Goal: Find specific page/section: Find specific page/section

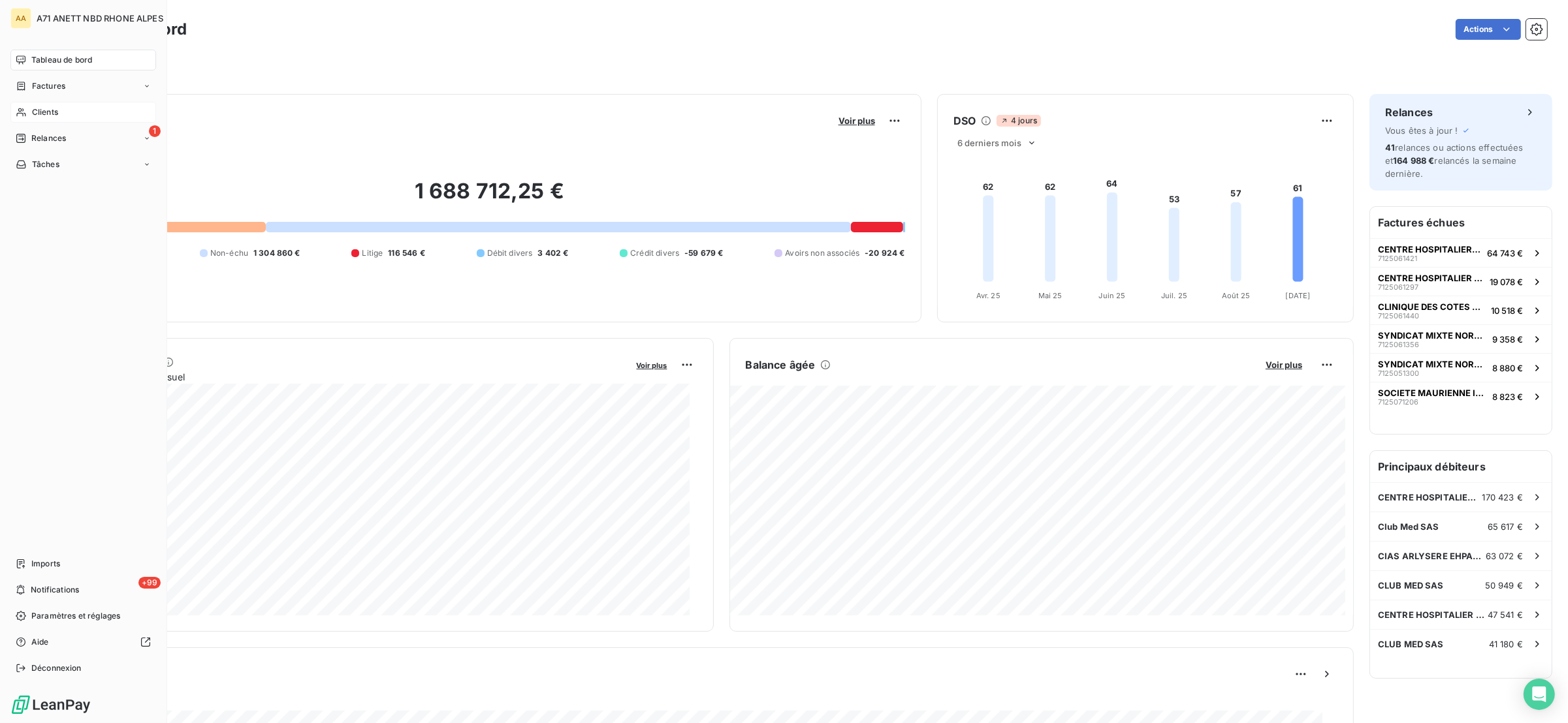
click at [34, 110] on span "Clients" at bounding box center [44, 113] width 26 height 12
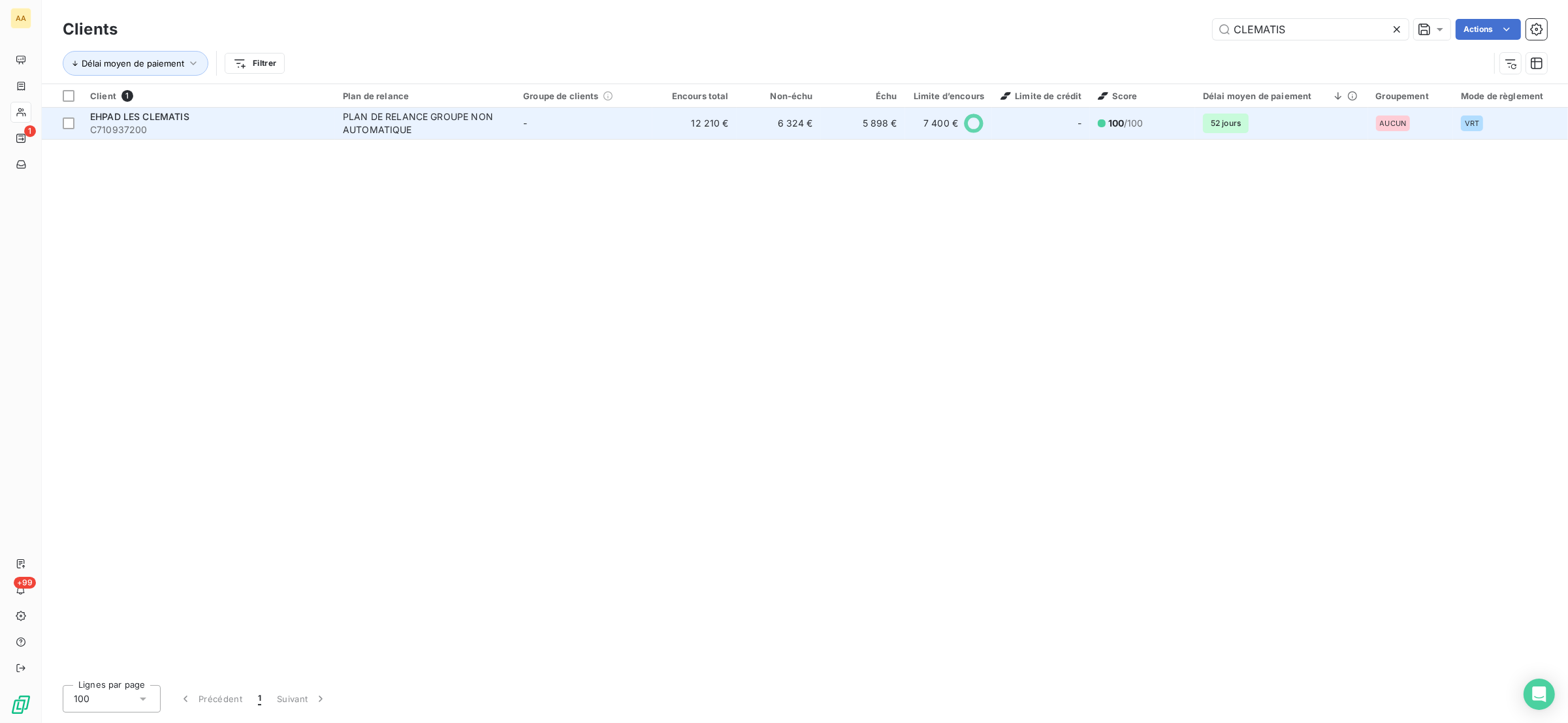
type input "CLEMATIS"
click at [348, 120] on div "PLAN DE RELANCE GROUPE NON AUTOMATIQUE" at bounding box center [424, 123] width 163 height 26
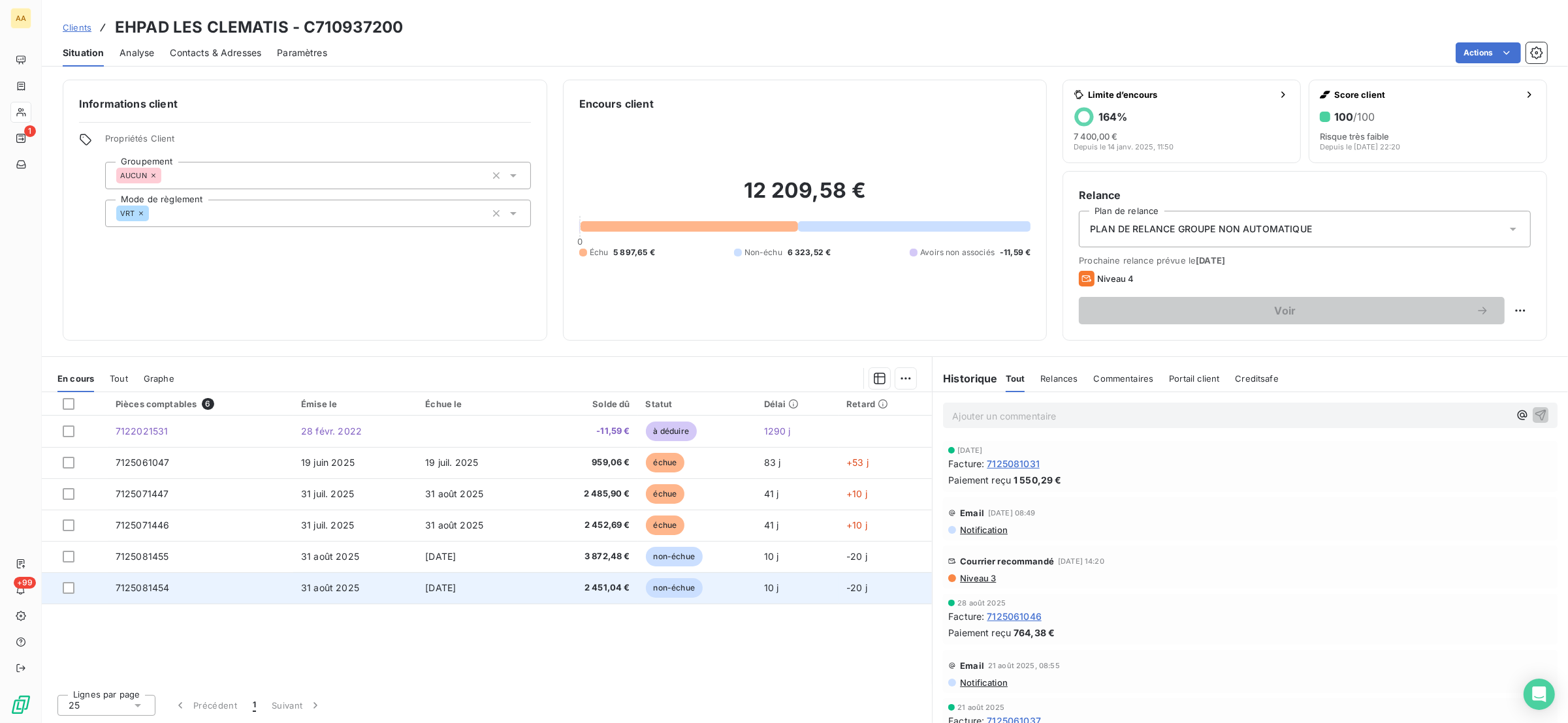
click at [197, 592] on td "7125081454" at bounding box center [200, 588] width 186 height 32
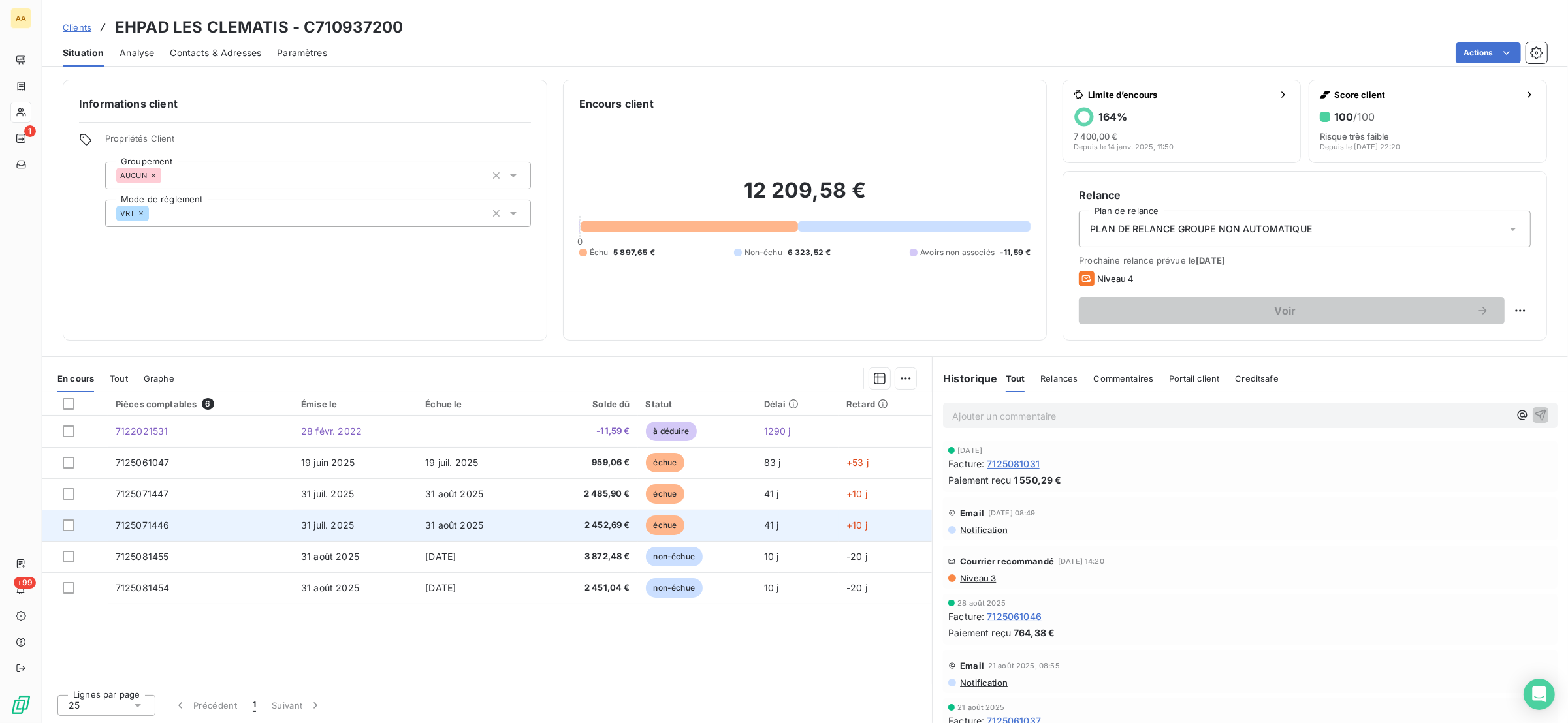
click at [231, 520] on td "7125071446" at bounding box center [200, 526] width 186 height 32
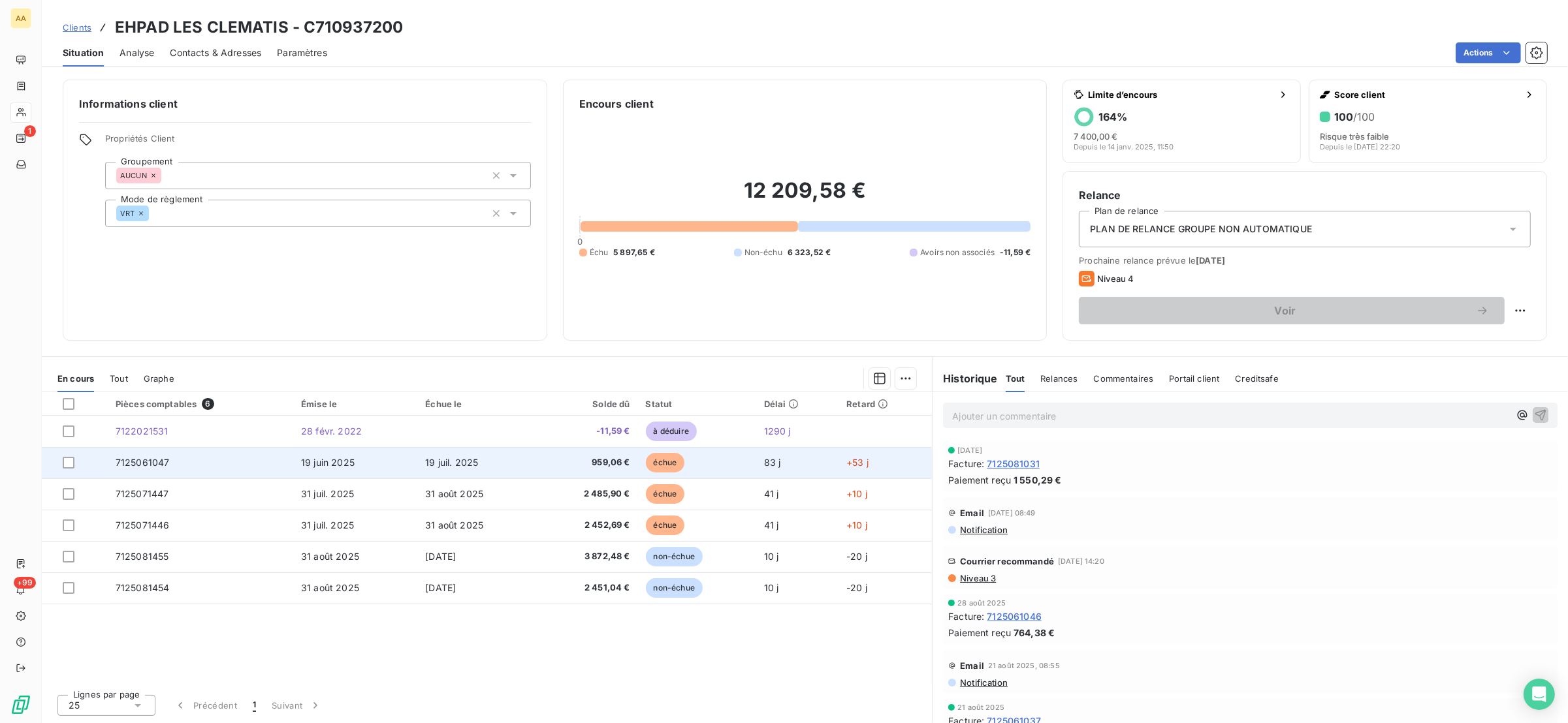
click at [174, 465] on td "7125061047" at bounding box center [200, 462] width 186 height 32
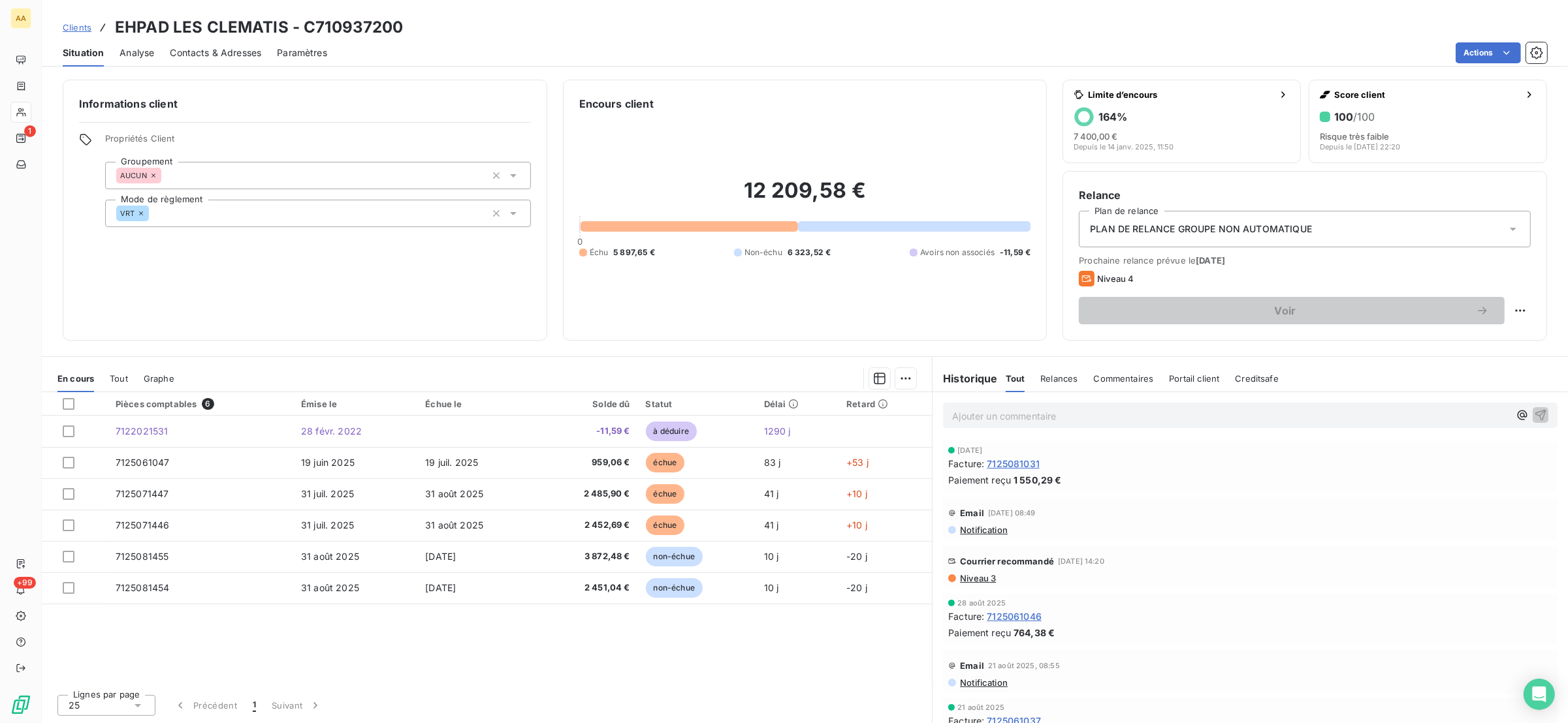
click at [123, 380] on span "Tout" at bounding box center [118, 378] width 18 height 11
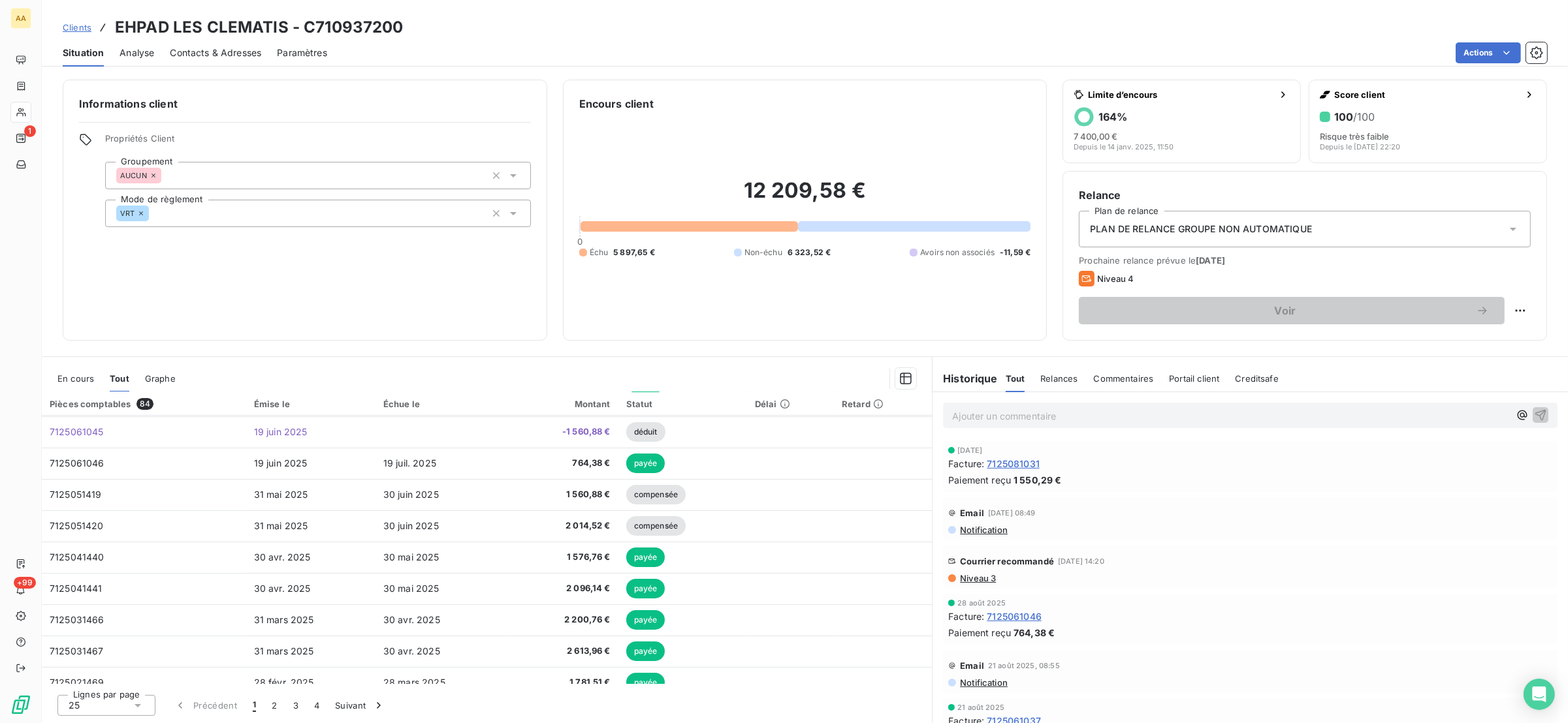
scroll to position [514, 0]
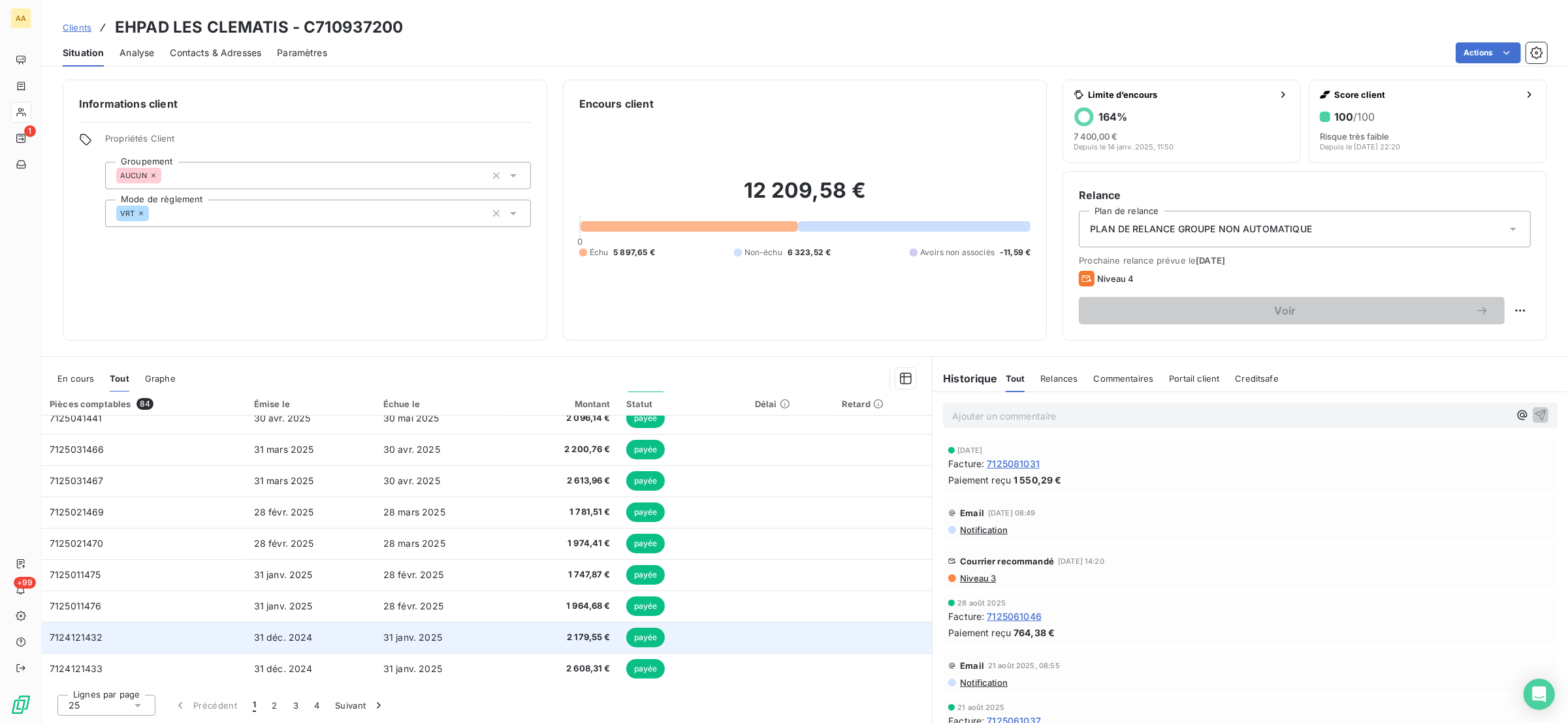
click at [105, 635] on td "7124121432" at bounding box center [144, 637] width 204 height 32
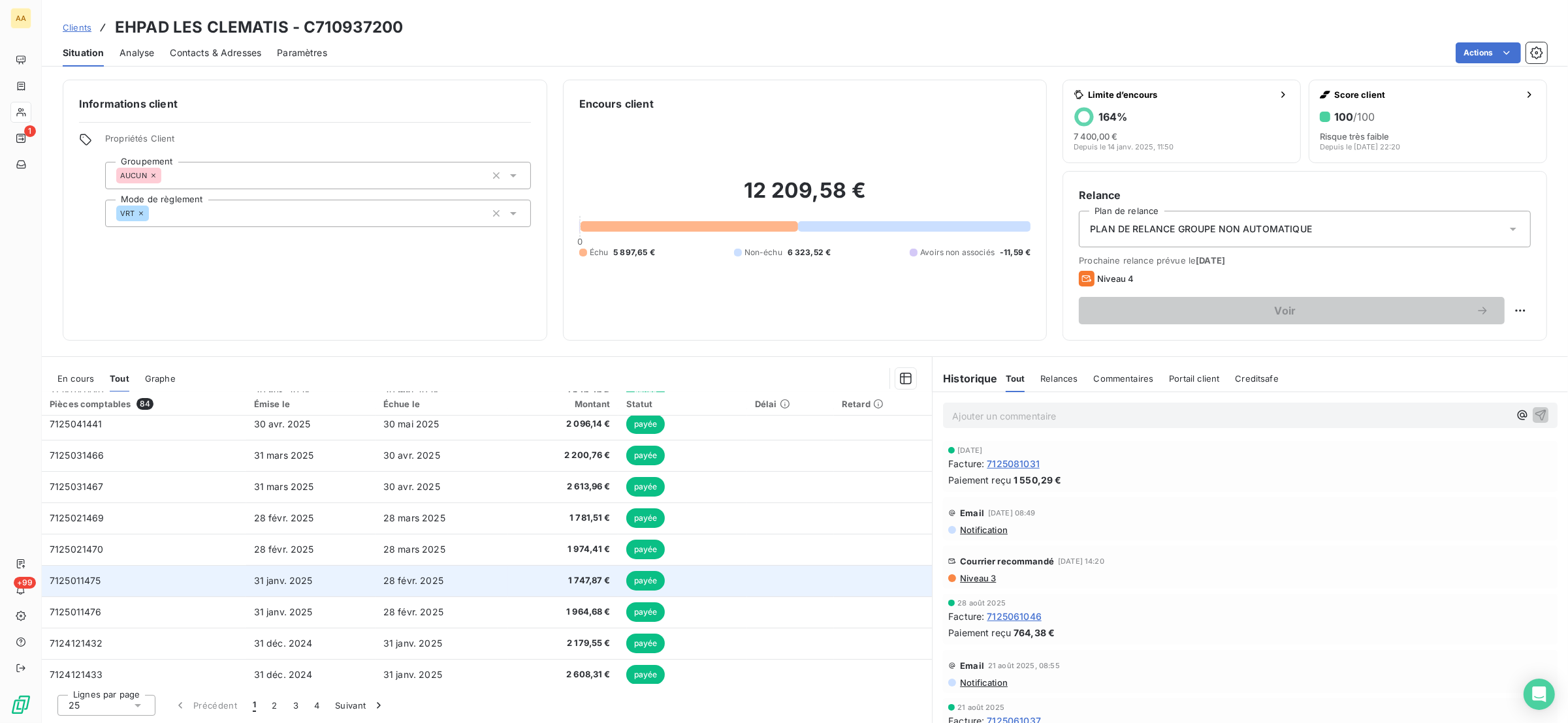
scroll to position [514, 0]
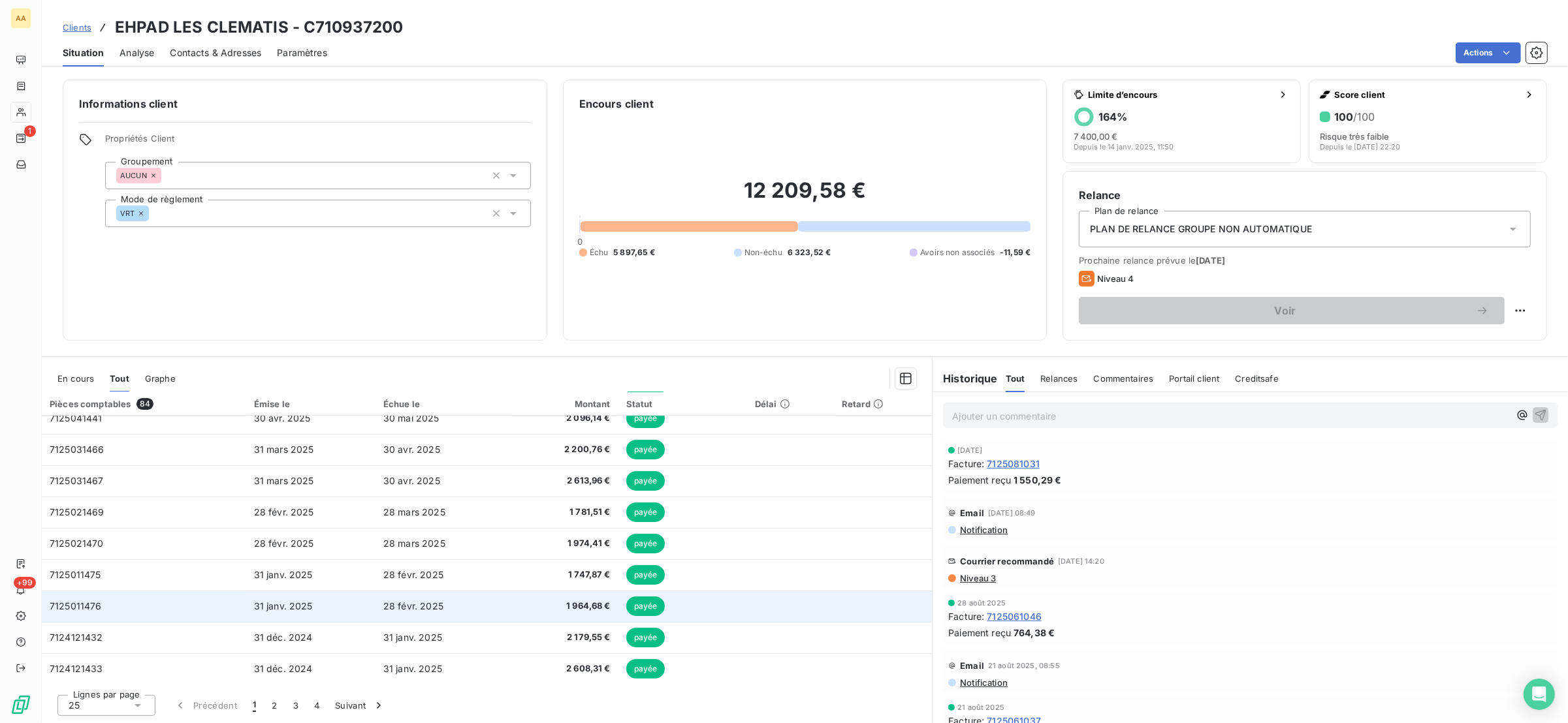
click at [247, 615] on td "31 janv. 2025" at bounding box center [311, 607] width 129 height 32
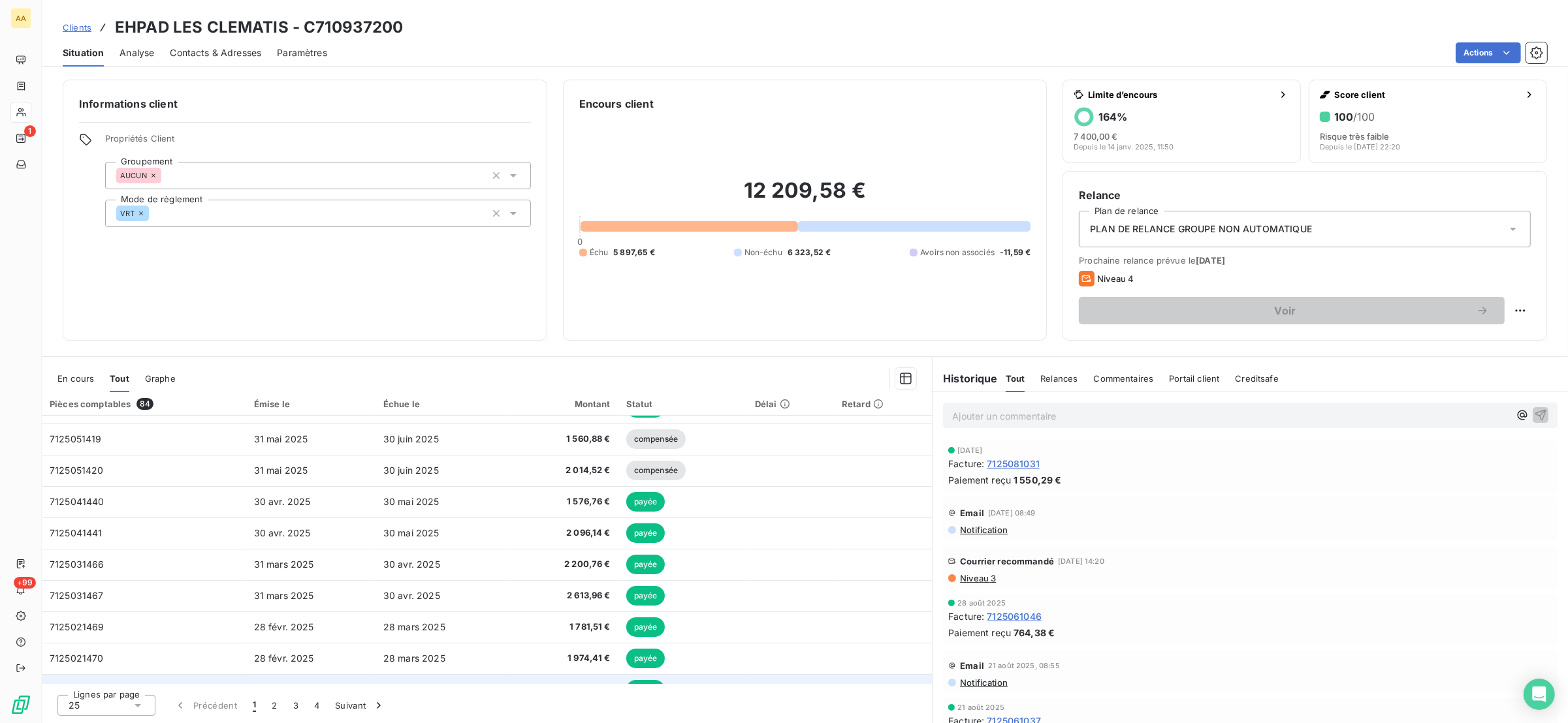
scroll to position [514, 0]
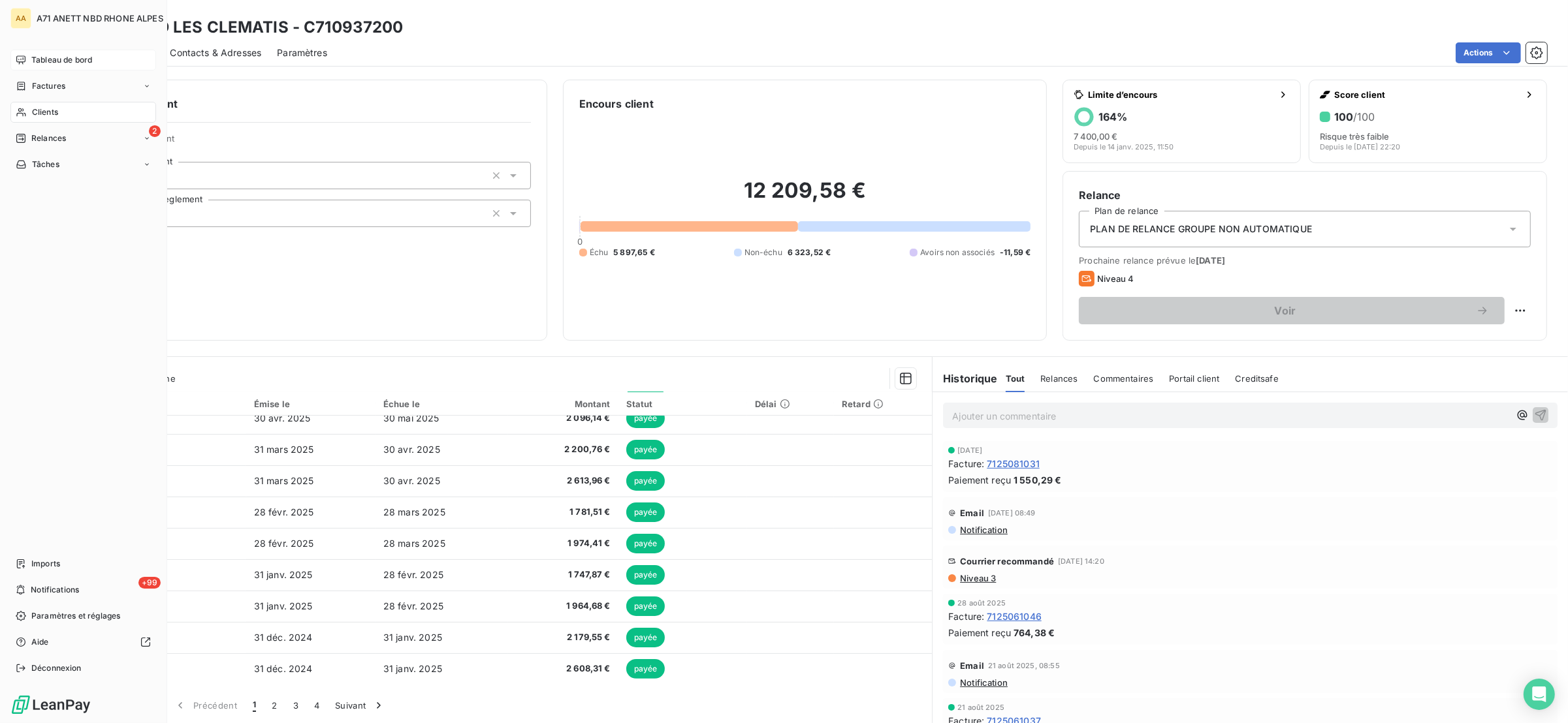
click at [69, 55] on span "Tableau de bord" at bounding box center [62, 60] width 61 height 12
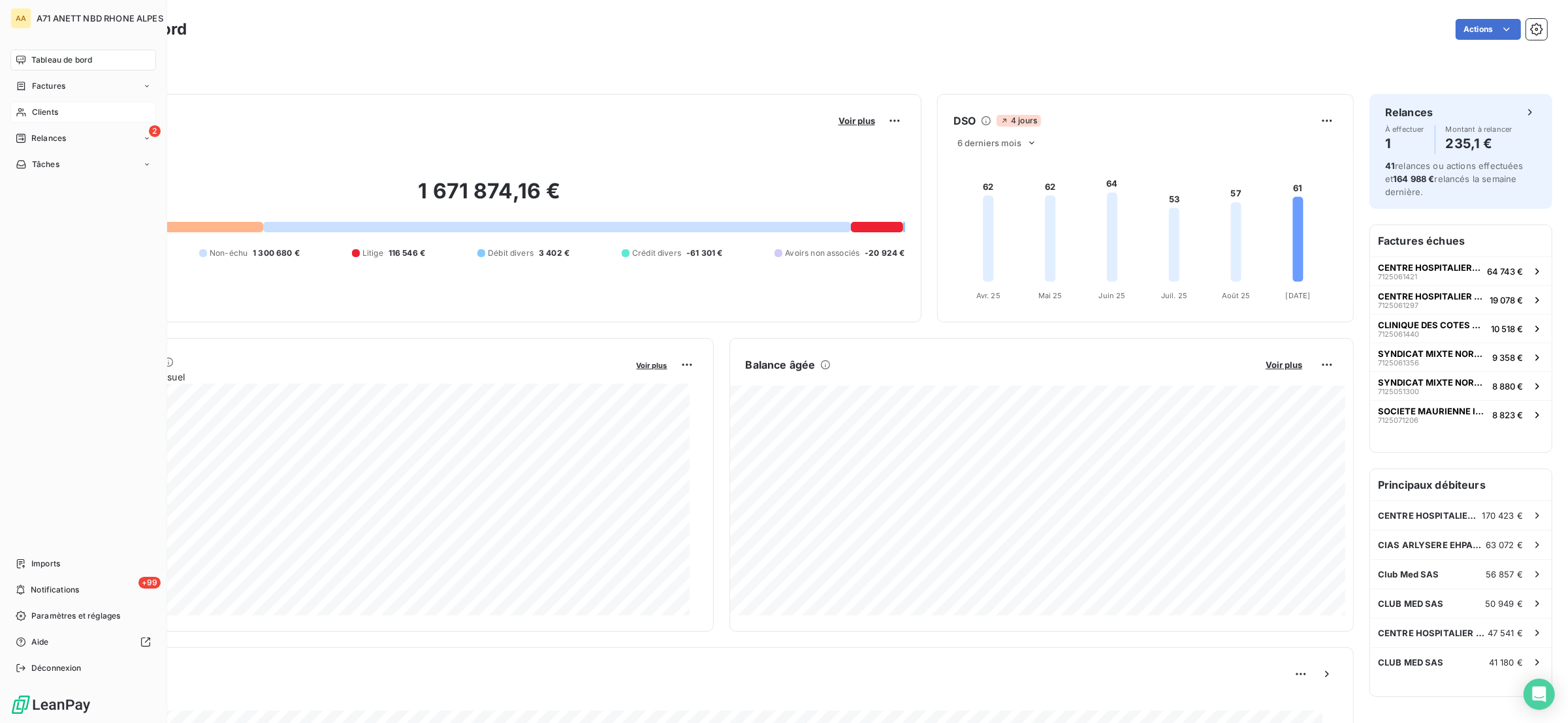
click at [54, 115] on span "Clients" at bounding box center [44, 113] width 26 height 12
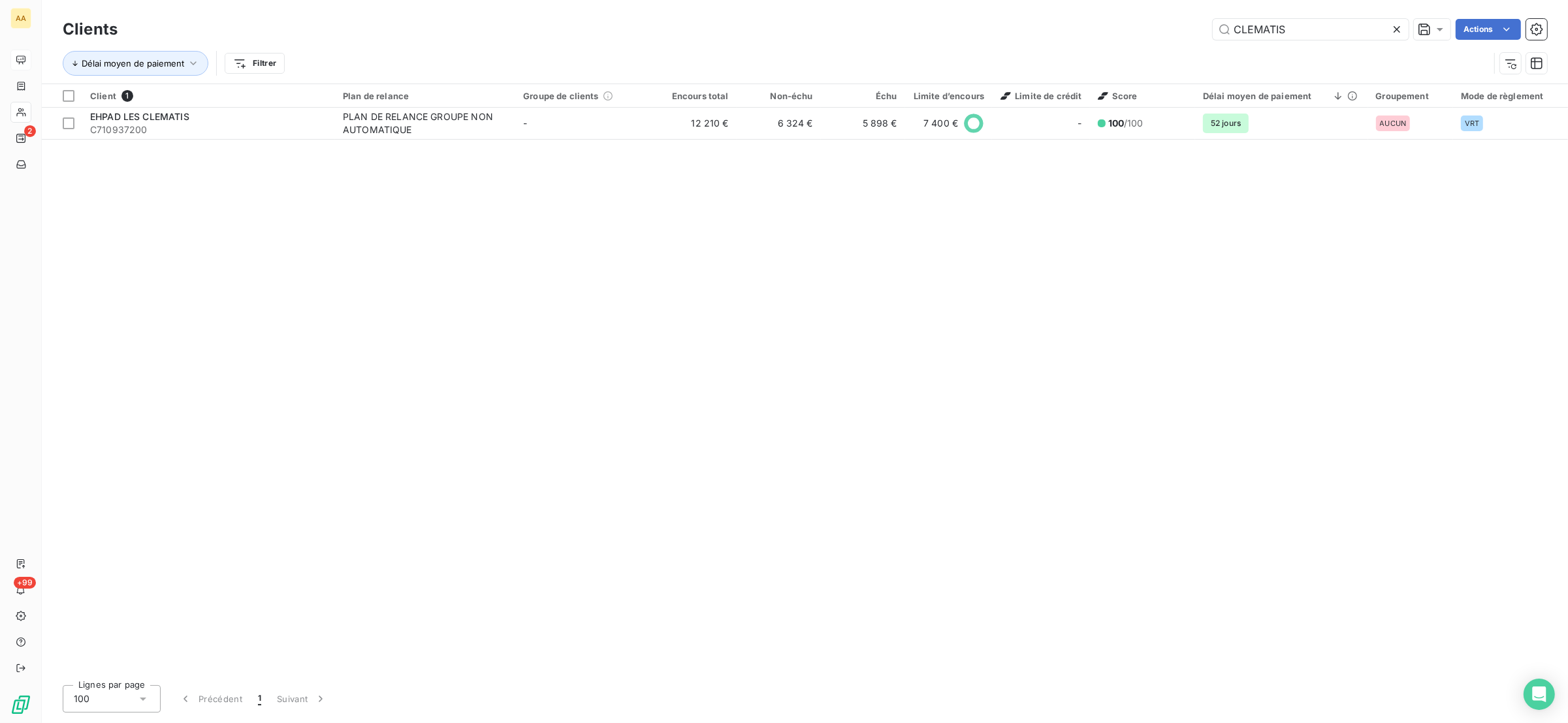
drag, startPoint x: 1291, startPoint y: 23, endPoint x: 1073, endPoint y: 45, distance: 219.1
click at [1073, 45] on div "Clients CLEMATIS Actions Délai moyen de paiement Filtrer" at bounding box center [804, 49] width 1484 height 68
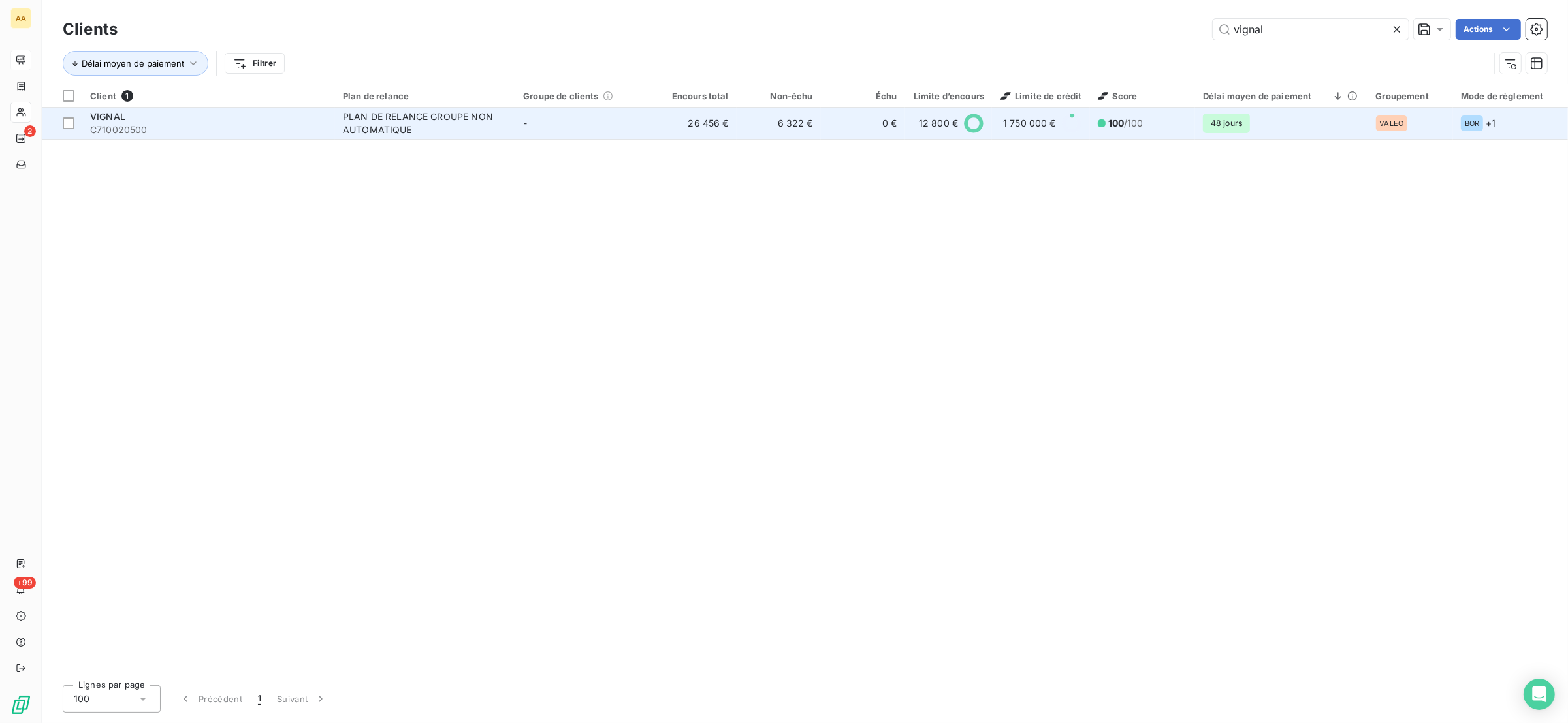
type input "vignal"
click at [354, 132] on div "PLAN DE RELANCE GROUPE NON AUTOMATIQUE" at bounding box center [424, 123] width 163 height 26
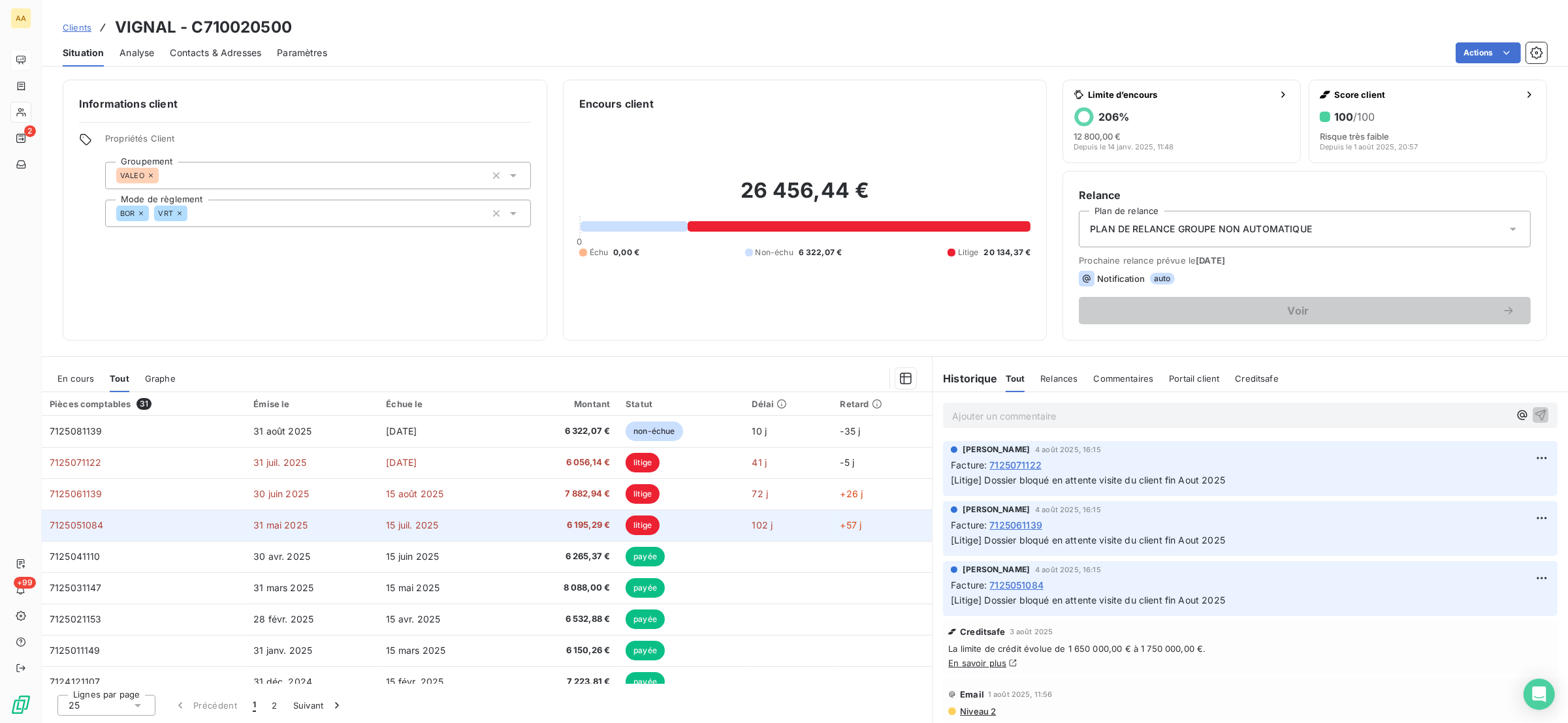
click at [192, 521] on td "7125051084" at bounding box center [144, 526] width 204 height 32
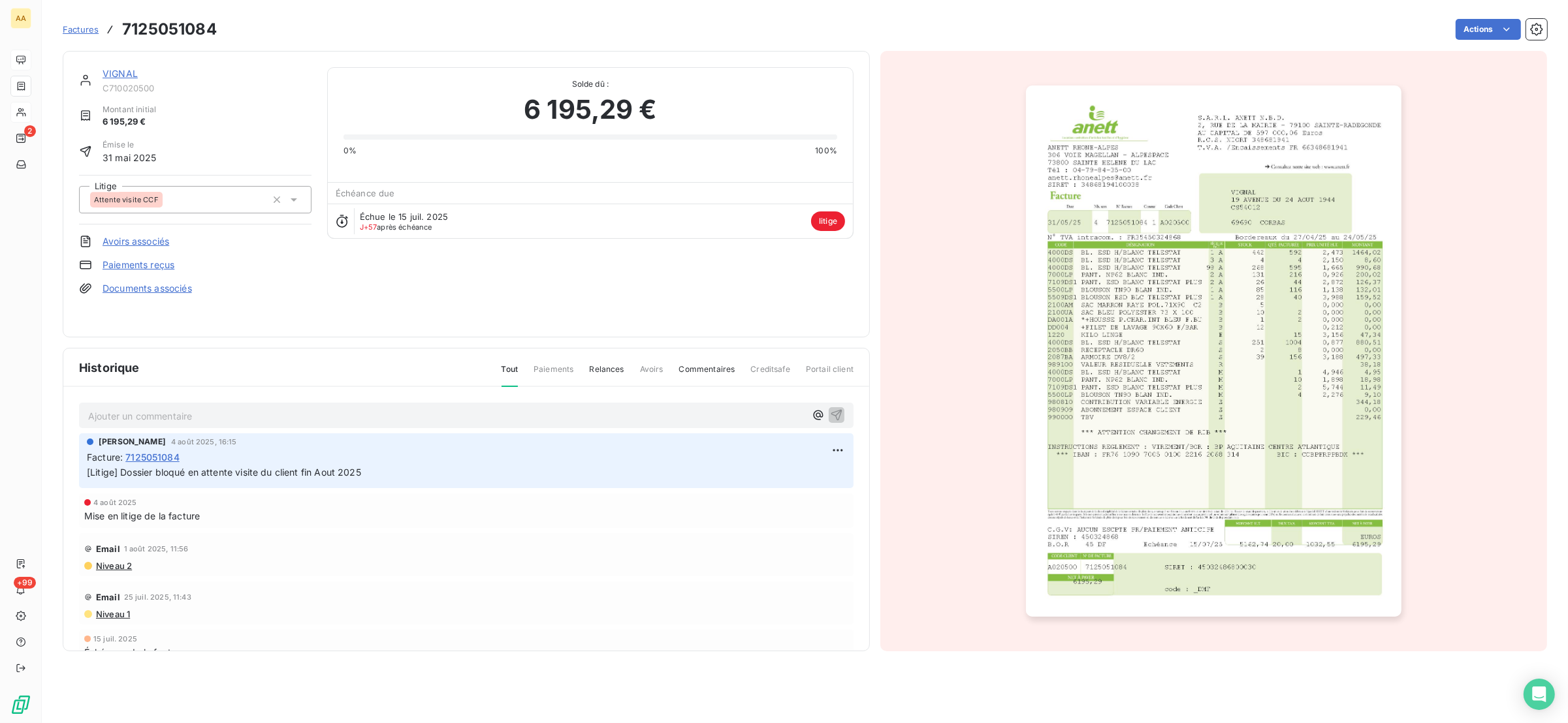
click at [1186, 334] on img "button" at bounding box center [1214, 351] width 376 height 531
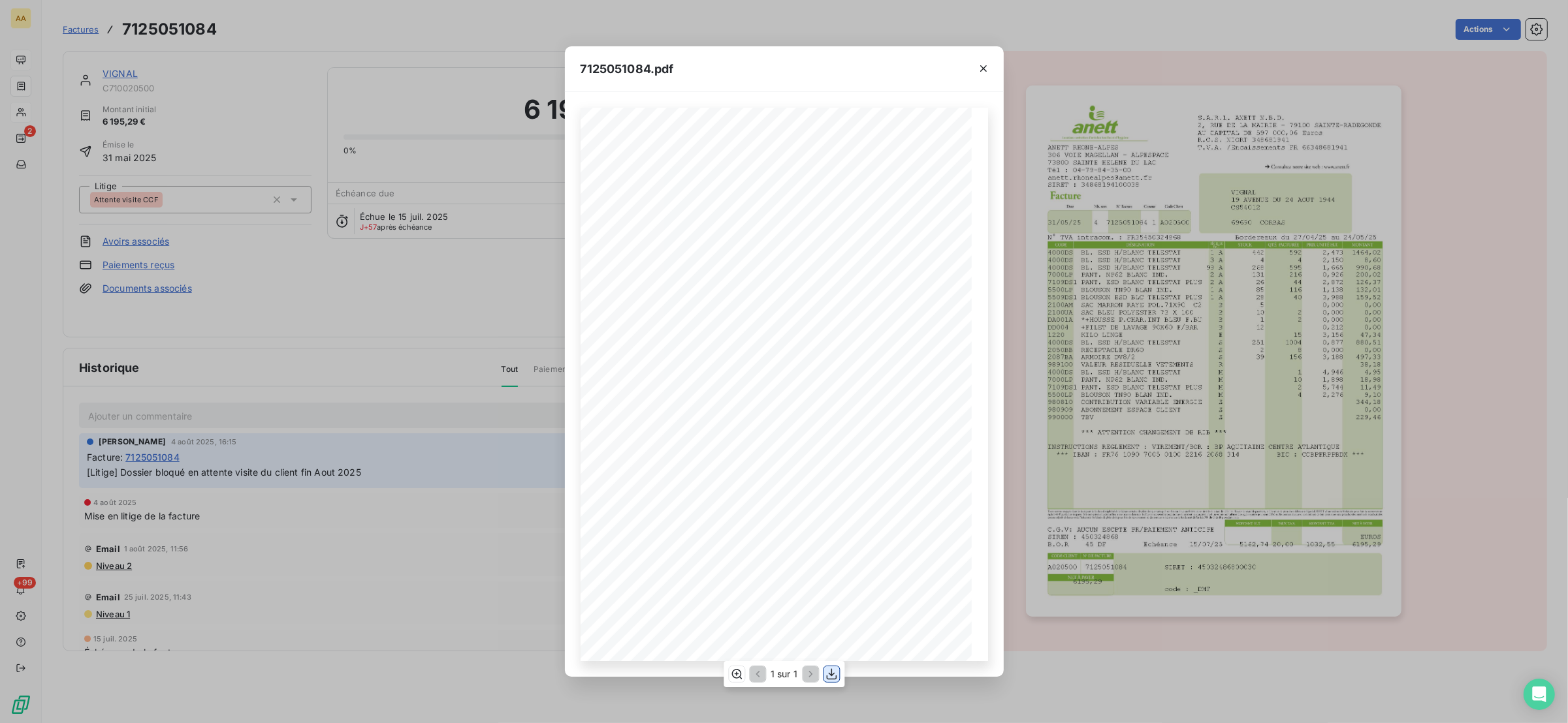
click at [827, 668] on icon "button" at bounding box center [831, 675] width 13 height 13
click at [424, 276] on div "7125051084.pdf S.A.R.L. ANETT N.B.D. [STREET_ADDRESS] AU CAPITAL DE 597 000,06 …" at bounding box center [784, 361] width 1568 height 723
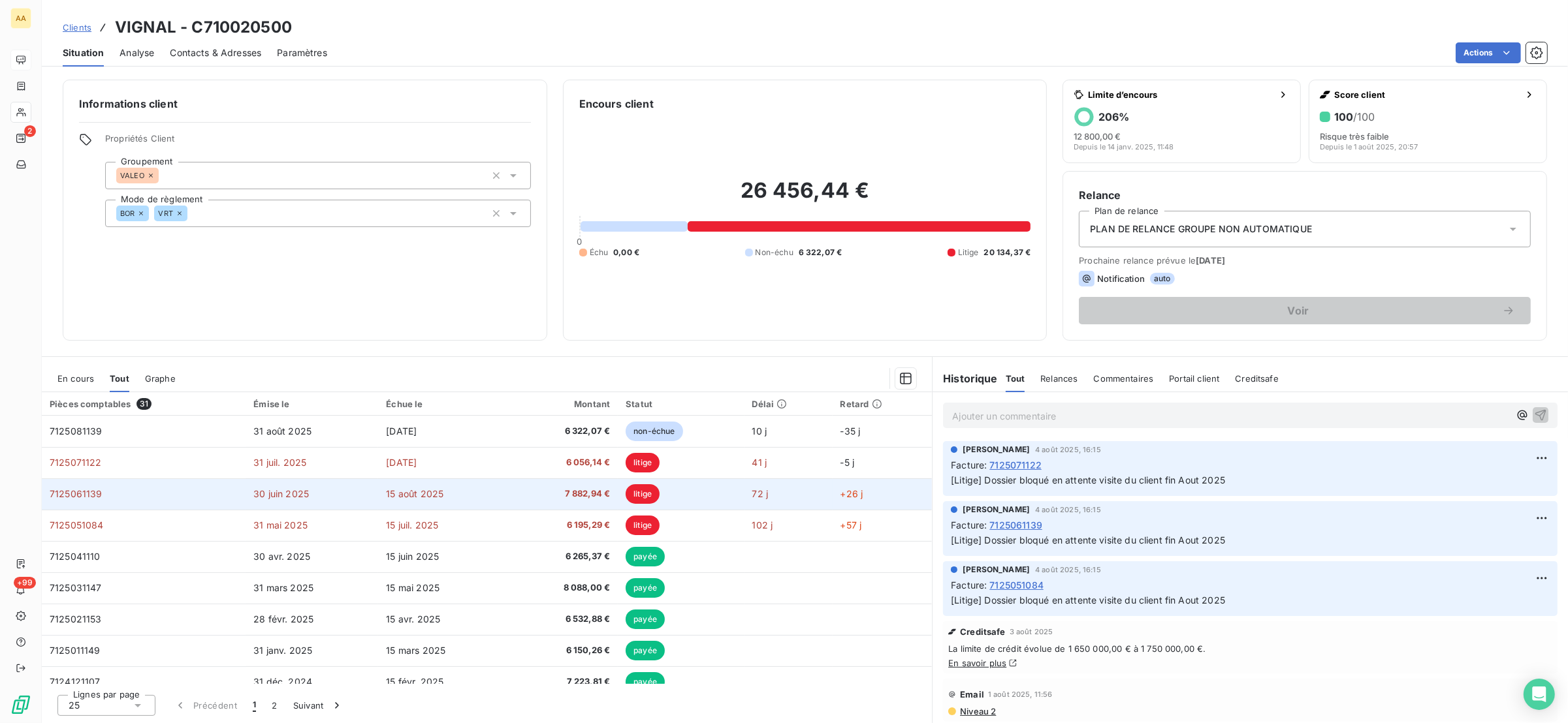
click at [114, 498] on td "7125061139" at bounding box center [144, 494] width 204 height 32
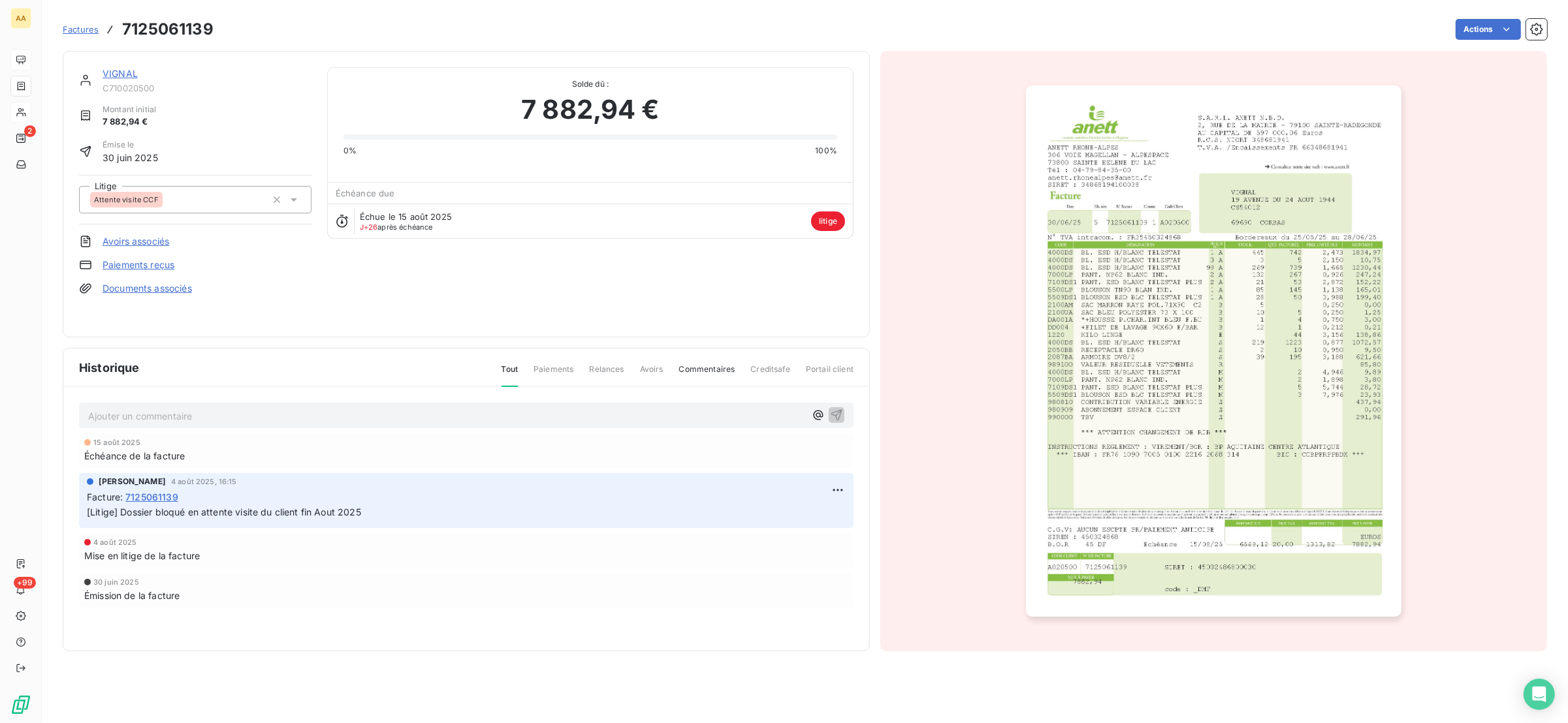
click at [1140, 406] on img "button" at bounding box center [1214, 351] width 376 height 531
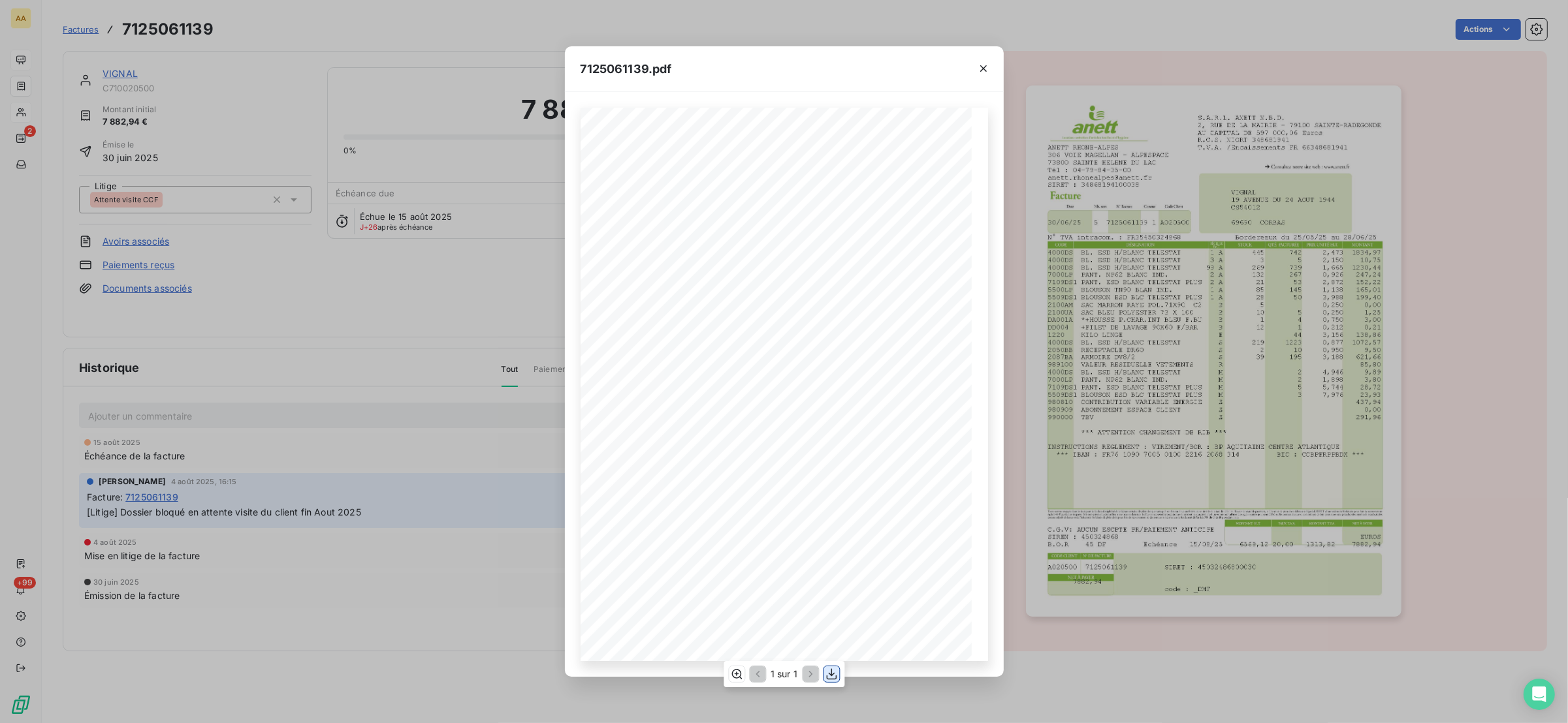
click at [831, 678] on icon "button" at bounding box center [831, 675] width 13 height 13
click at [984, 65] on icon "button" at bounding box center [983, 68] width 13 height 13
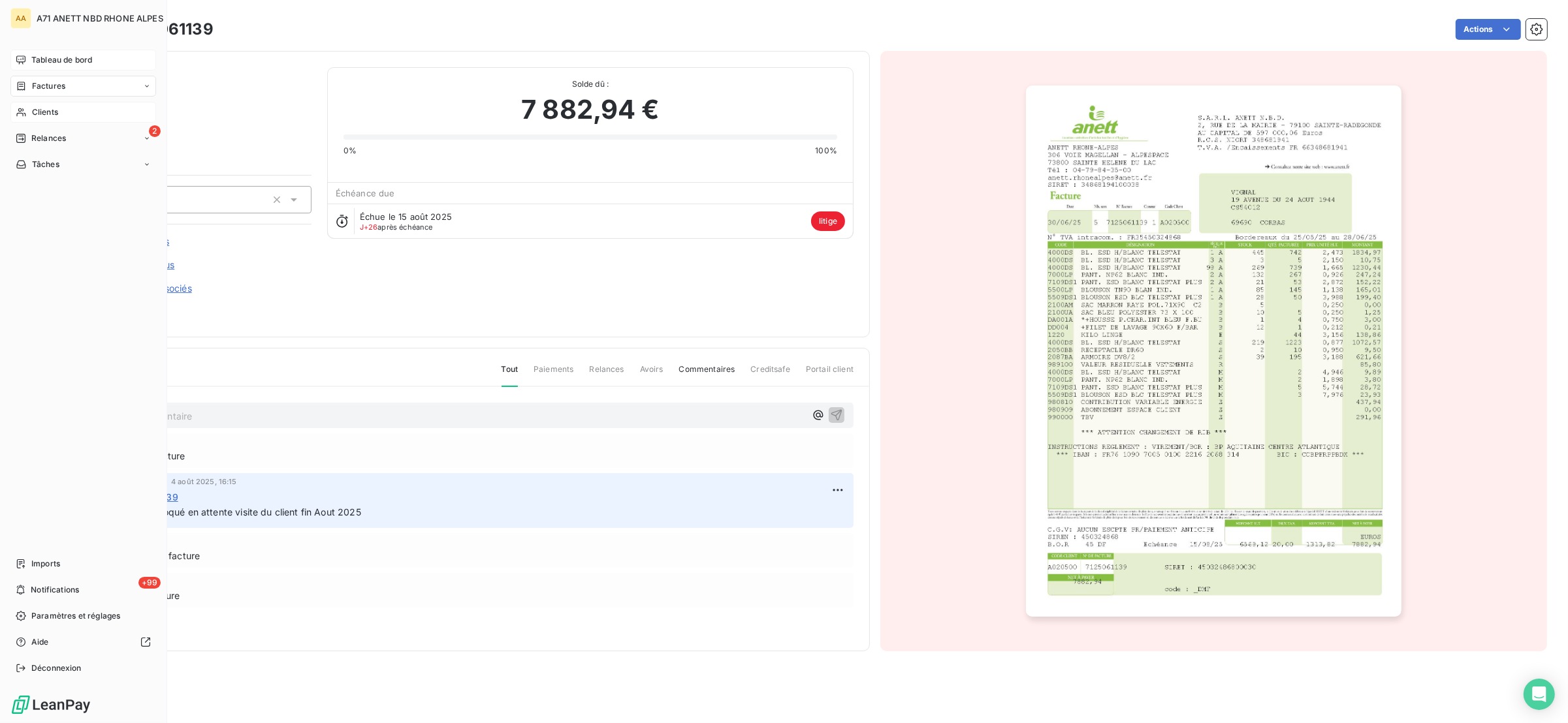
click at [60, 117] on div "Clients" at bounding box center [83, 113] width 145 height 21
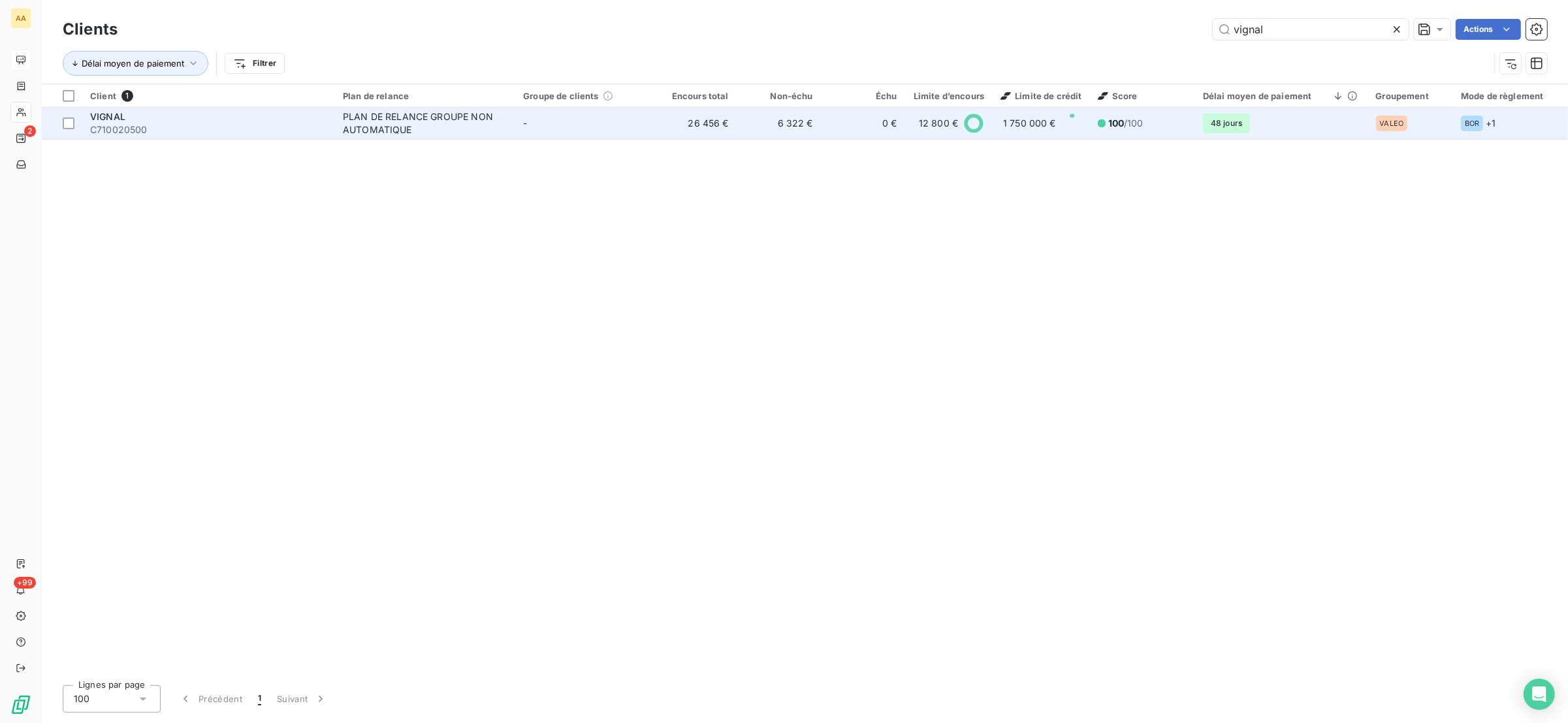
click at [664, 125] on td "26 456 €" at bounding box center [693, 123] width 84 height 32
